Goal: Task Accomplishment & Management: Use online tool/utility

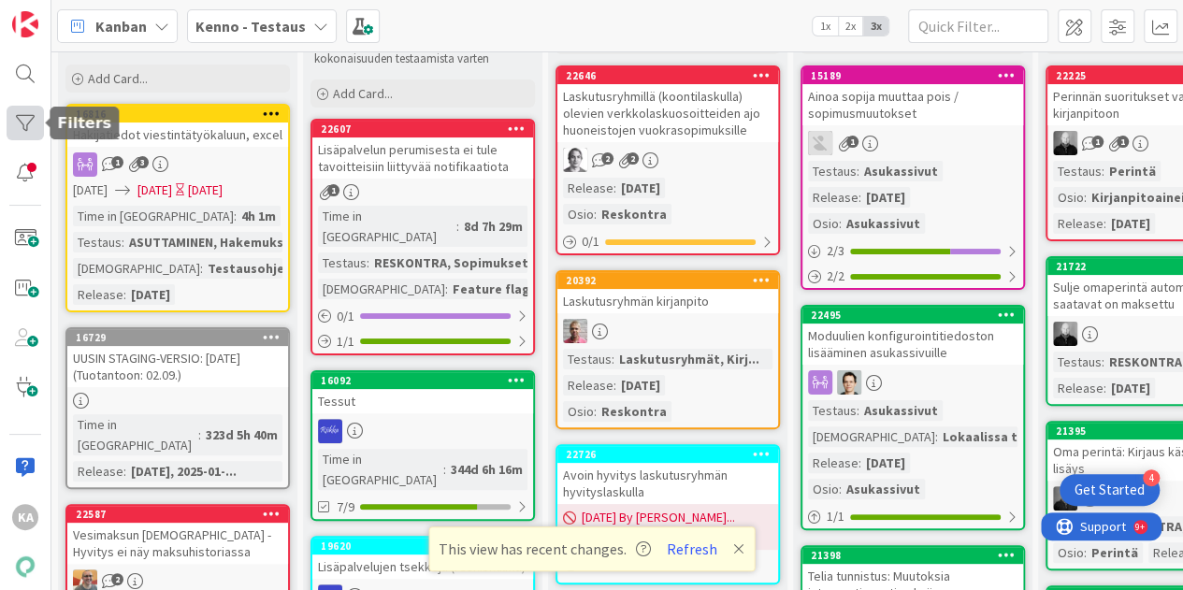
click at [30, 126] on div at bounding box center [25, 123] width 37 height 35
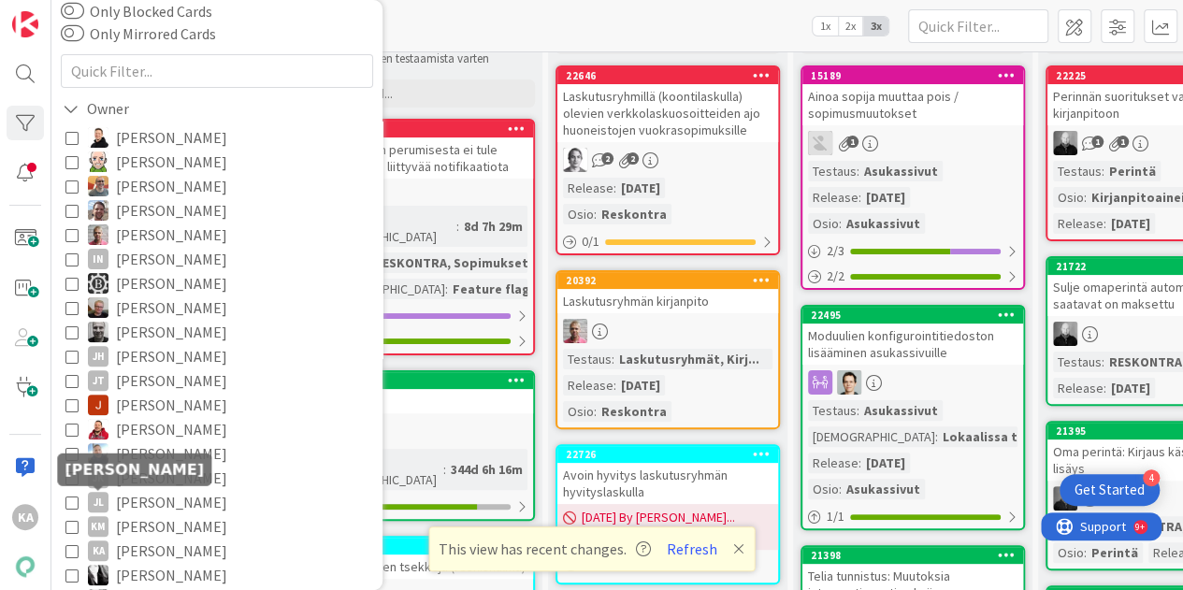
scroll to position [118, 0]
click at [77, 542] on button "KA Katja Alhonen" at bounding box center [216, 550] width 303 height 24
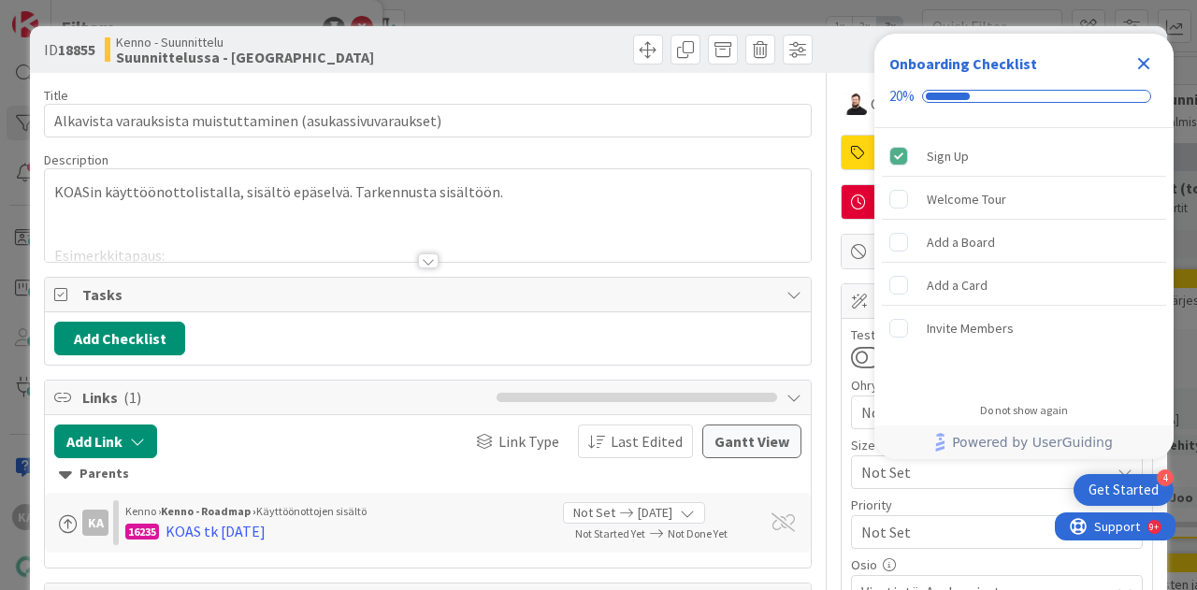
click at [1145, 61] on icon "Close Checklist" at bounding box center [1145, 64] width 12 height 12
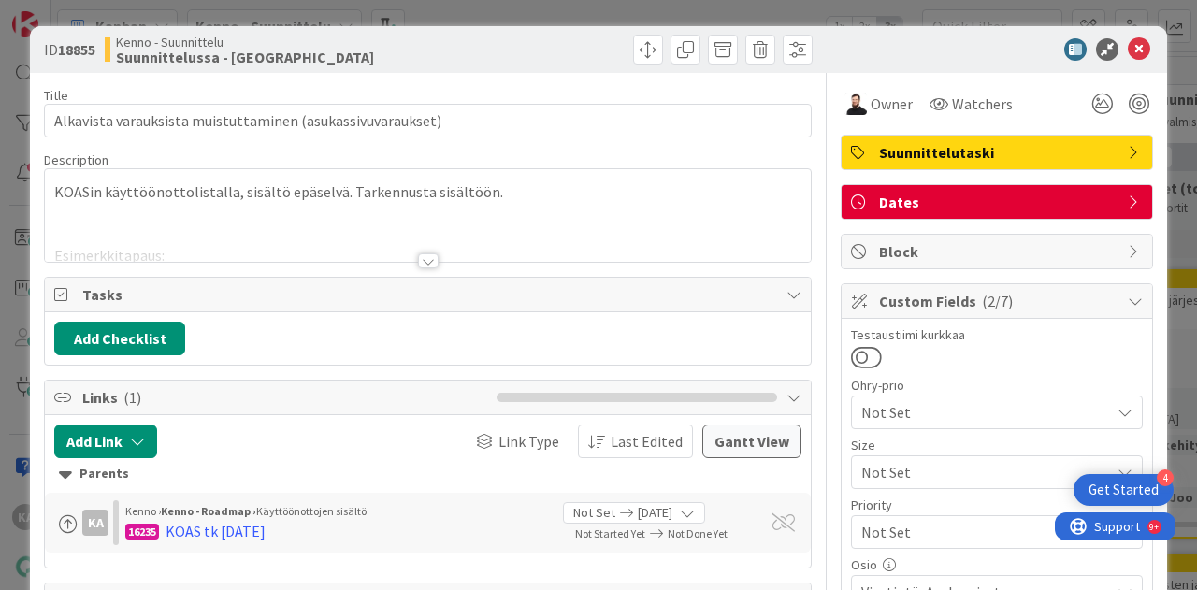
click at [420, 254] on div at bounding box center [428, 261] width 21 height 15
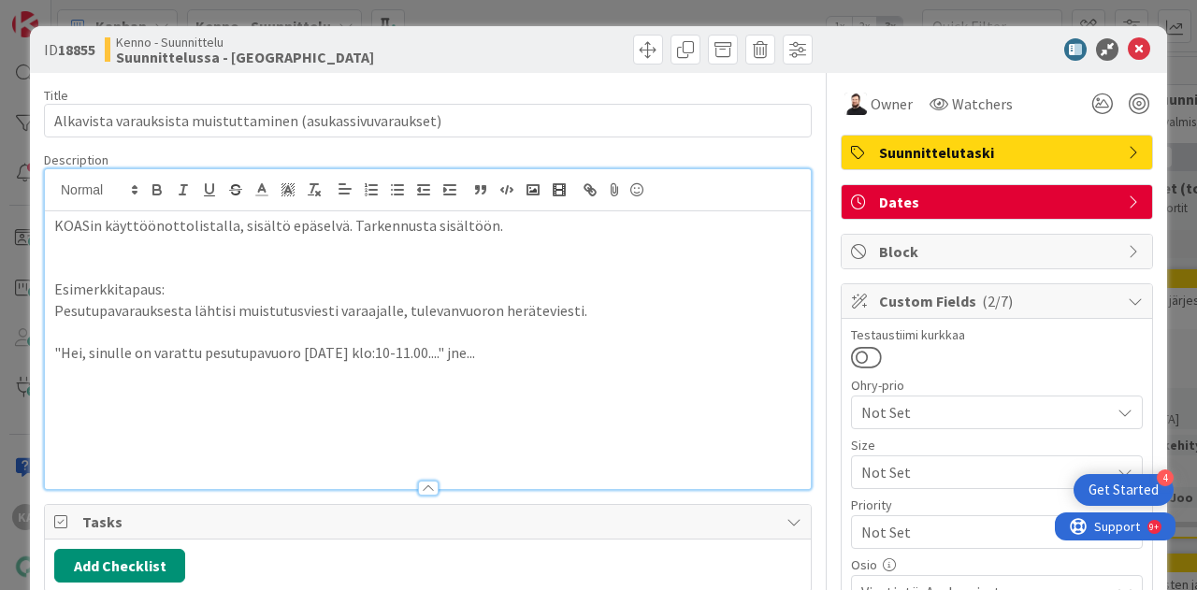
scroll to position [42, 0]
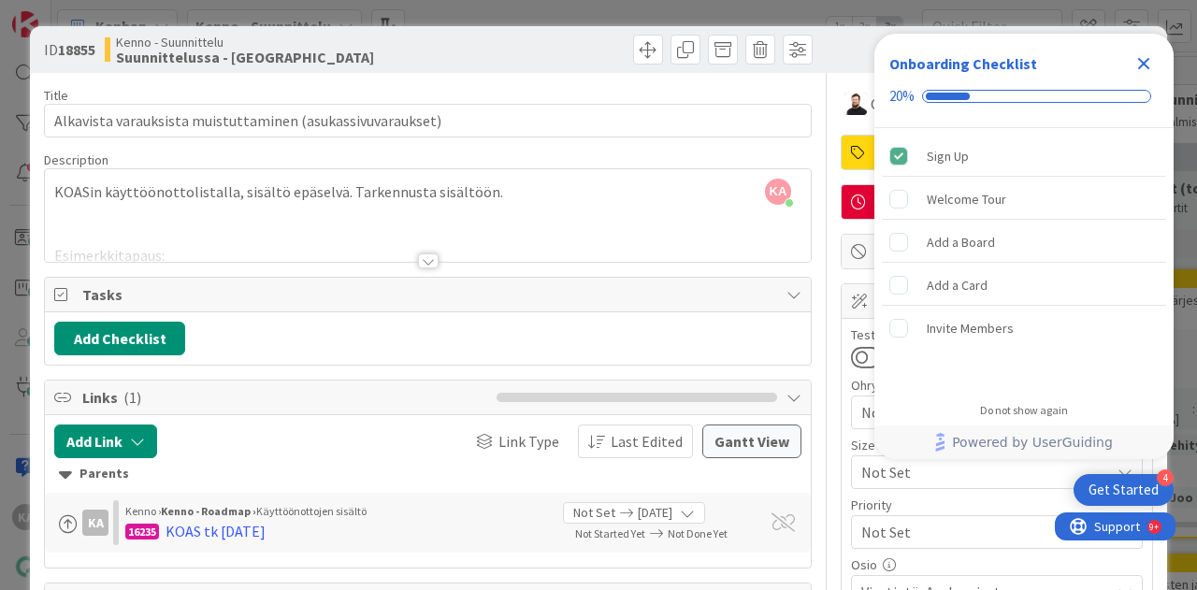
click at [421, 259] on div at bounding box center [428, 261] width 21 height 15
